Goal: Communication & Community: Answer question/provide support

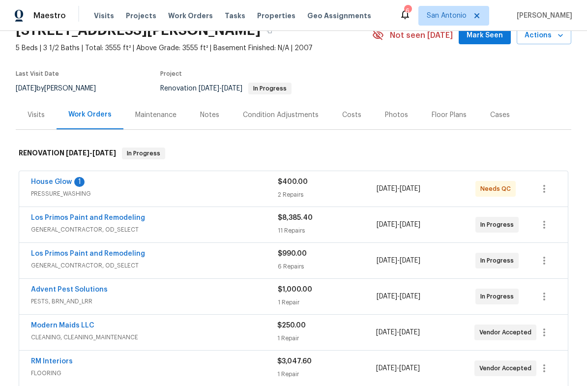
scroll to position [57, 0]
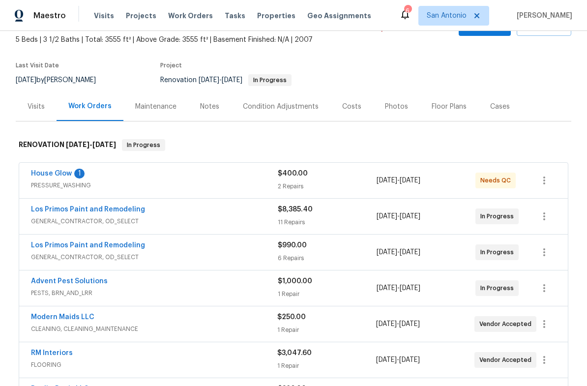
click at [51, 175] on link "House Glow" at bounding box center [51, 173] width 41 height 7
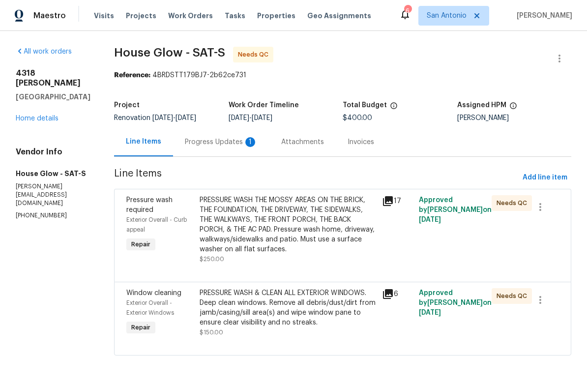
click at [201, 144] on div "Progress Updates 1" at bounding box center [221, 142] width 73 height 10
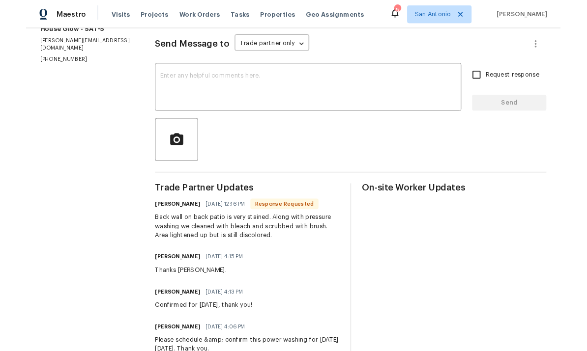
scroll to position [131, 0]
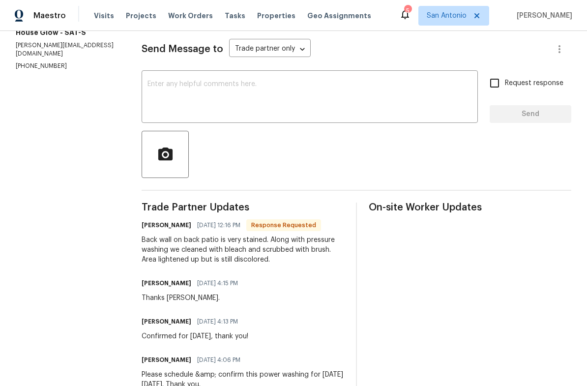
click at [192, 91] on textarea at bounding box center [309, 98] width 324 height 34
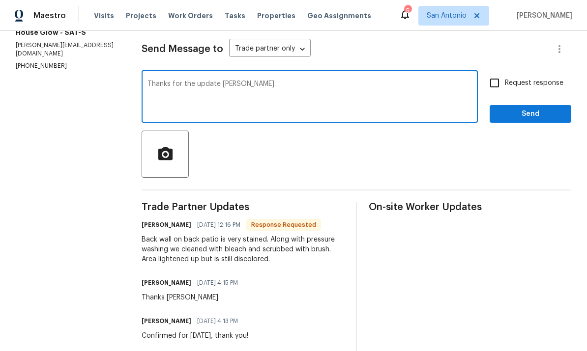
type textarea "Thanks for the update [PERSON_NAME]."
click at [497, 84] on input "Request response" at bounding box center [494, 83] width 21 height 21
checkbox input "true"
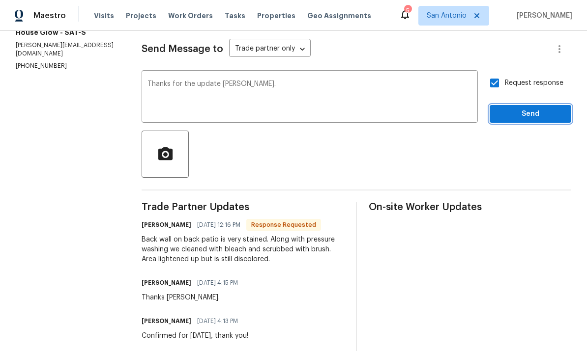
click at [524, 113] on span "Send" at bounding box center [530, 114] width 66 height 12
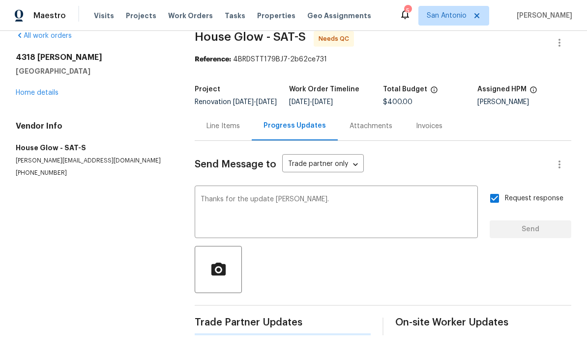
scroll to position [0, 0]
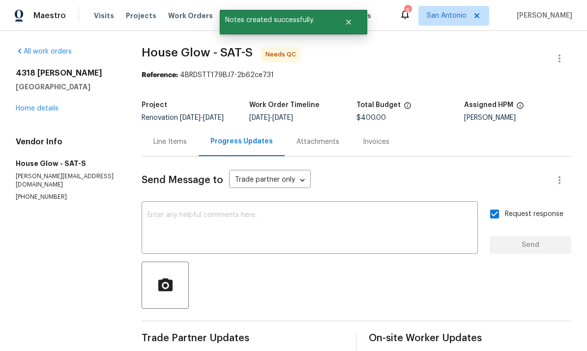
click at [38, 110] on link "Home details" at bounding box center [37, 108] width 43 height 7
